Goal: Information Seeking & Learning: Understand process/instructions

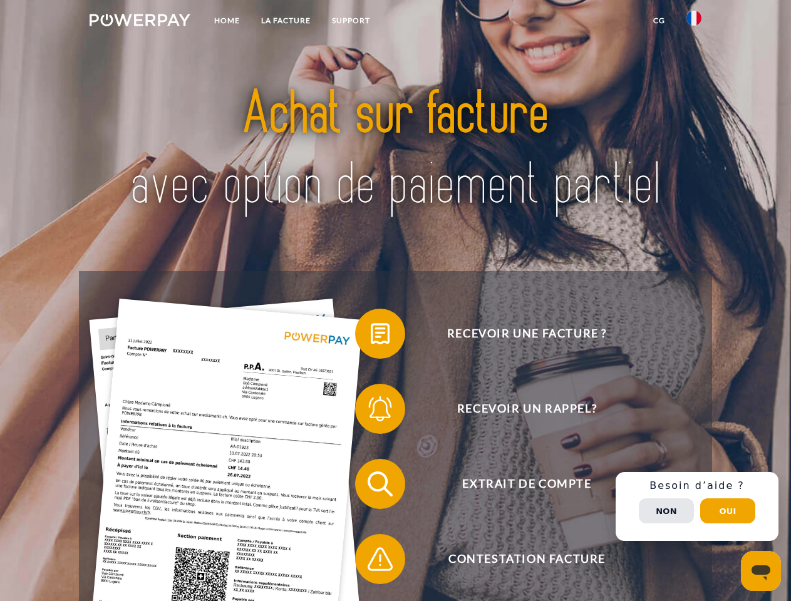
click at [140, 22] on img at bounding box center [140, 20] width 101 height 13
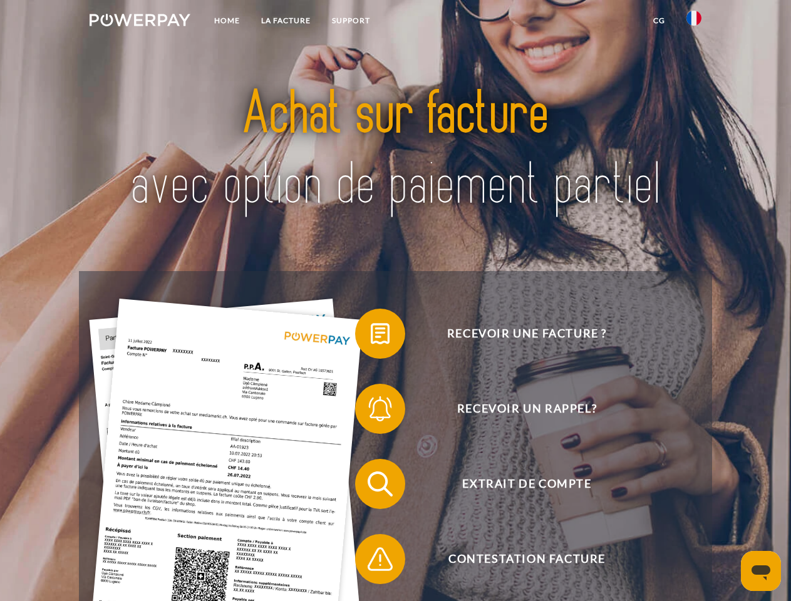
click at [694, 22] on img at bounding box center [693, 18] width 15 height 15
click at [659, 21] on link "CG" at bounding box center [659, 20] width 33 height 23
click at [371, 336] on span at bounding box center [361, 333] width 63 height 63
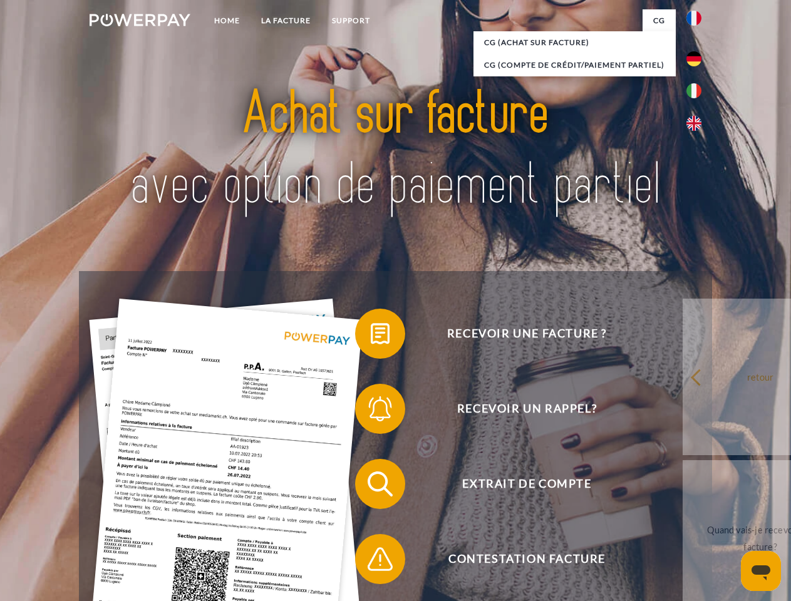
click at [371, 411] on span at bounding box center [361, 409] width 63 height 63
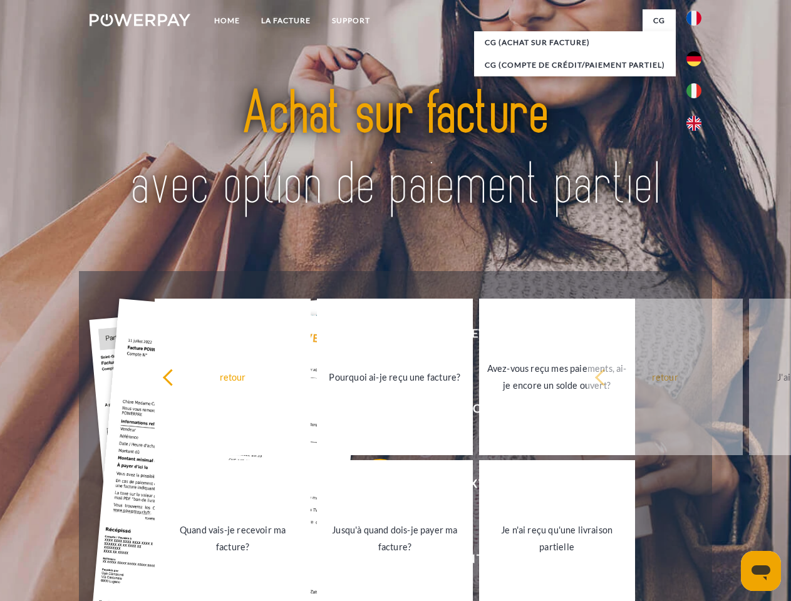
click at [371, 487] on link "Jusqu'à quand dois-je payer ma facture?" at bounding box center [395, 538] width 156 height 157
click at [371, 562] on span at bounding box center [361, 559] width 63 height 63
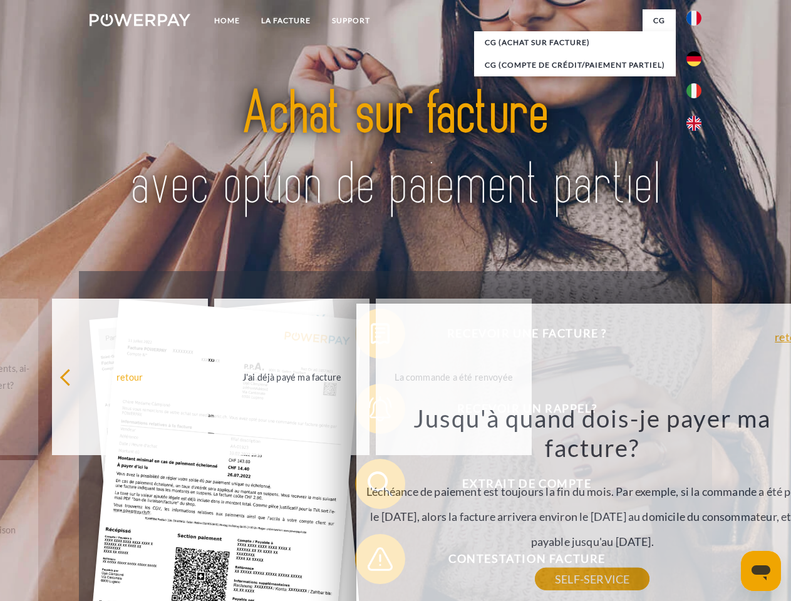
click at [697, 507] on div "Recevoir une facture ? Recevoir un rappel? Extrait de compte retour" at bounding box center [395, 521] width 633 height 501
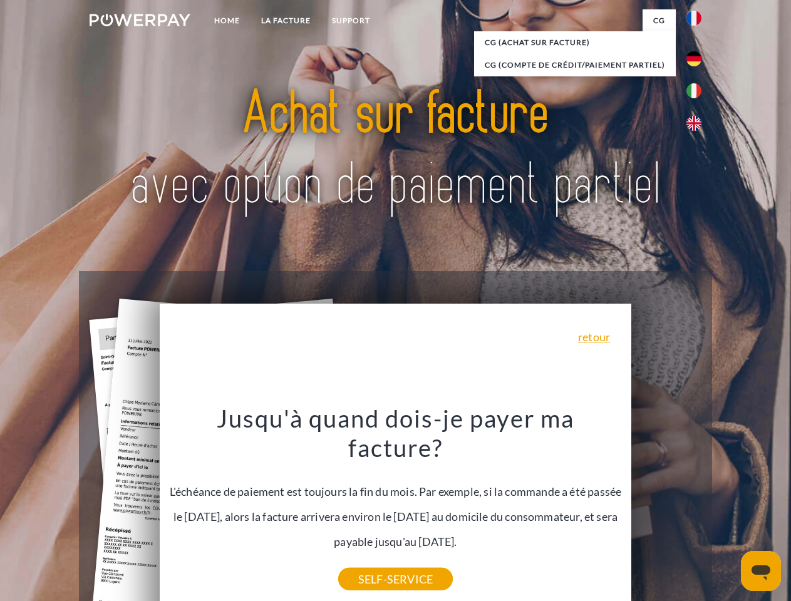
click at [666, 509] on span "Extrait de compte" at bounding box center [526, 484] width 307 height 50
click at [728, 511] on header "Home LA FACTURE Support" at bounding box center [395, 432] width 791 height 865
